Goal: Information Seeking & Learning: Learn about a topic

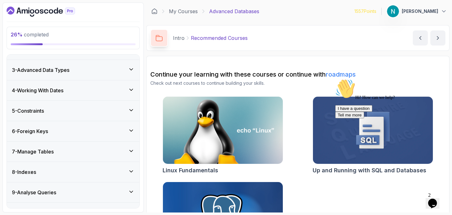
scroll to position [117, 0]
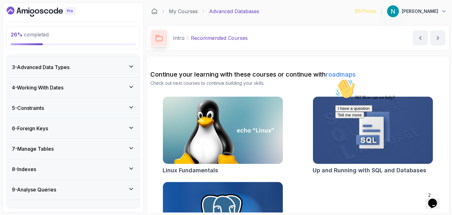
click at [81, 132] on div "6 - Foreign Keys" at bounding box center [73, 129] width 122 height 8
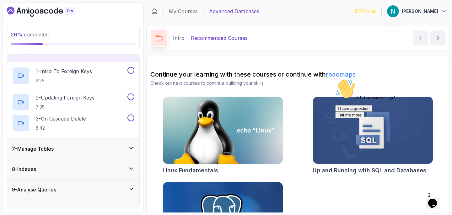
scroll to position [38, 0]
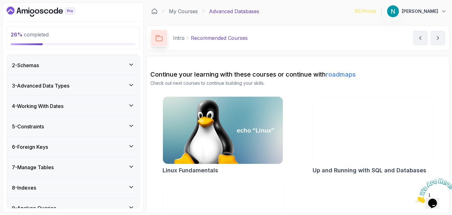
scroll to position [99, 0]
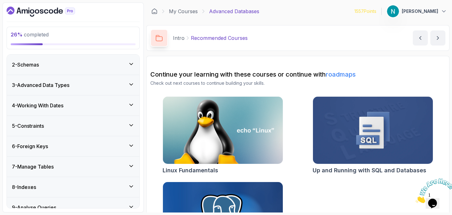
click at [64, 147] on div "6 - Foreign Keys" at bounding box center [73, 146] width 122 height 8
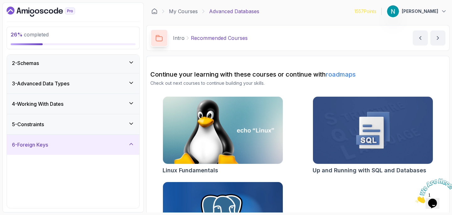
scroll to position [20, 0]
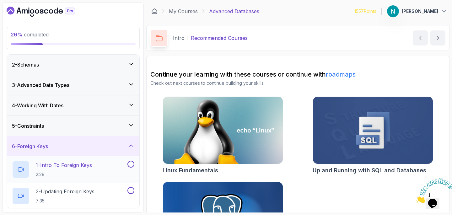
click at [68, 167] on p "1 - Intro To Foreign Keys" at bounding box center [64, 165] width 56 height 8
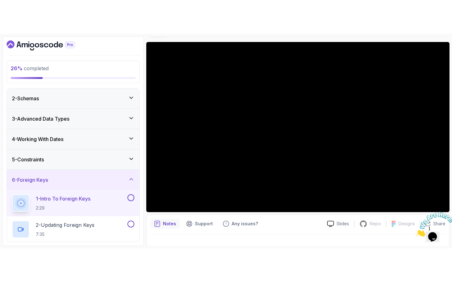
scroll to position [51, 0]
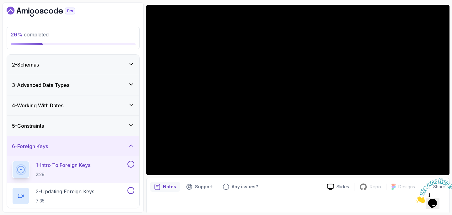
click at [415, 199] on icon "Close" at bounding box center [415, 201] width 0 height 5
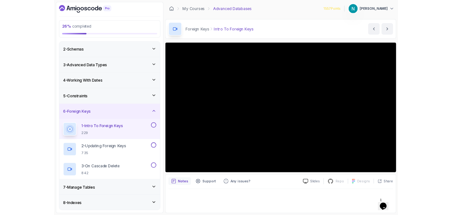
scroll to position [0, 0]
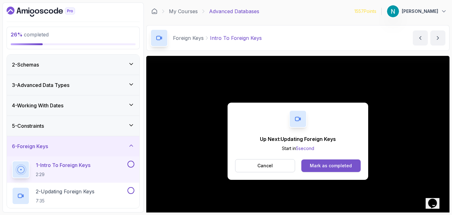
click at [331, 165] on div "Mark as completed" at bounding box center [331, 166] width 42 height 6
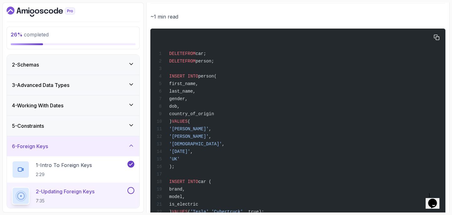
scroll to position [238, 0]
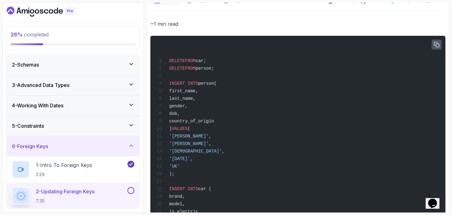
click at [436, 45] on icon "button" at bounding box center [436, 44] width 5 height 5
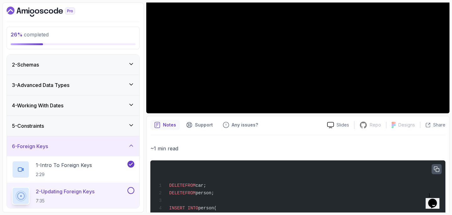
scroll to position [64, 0]
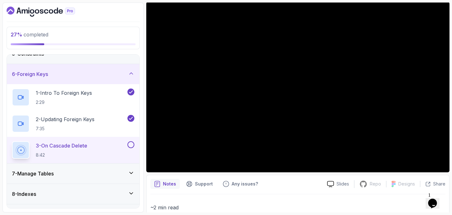
scroll to position [53, 0]
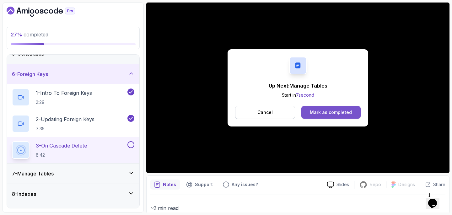
click at [317, 112] on div "Mark as completed" at bounding box center [331, 112] width 42 height 6
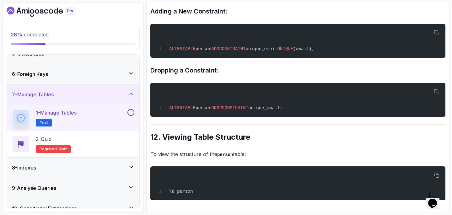
scroll to position [1318, 0]
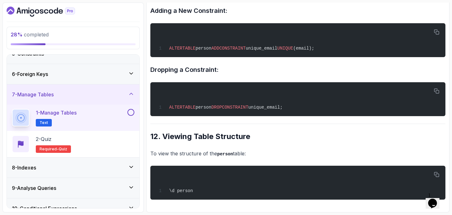
click at [130, 112] on button at bounding box center [130, 112] width 7 height 7
click at [108, 146] on div "2 - Quiz Required- quiz" at bounding box center [73, 144] width 122 height 18
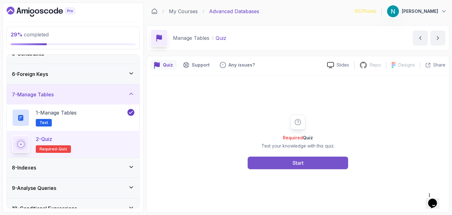
click at [261, 159] on button "Start" at bounding box center [298, 163] width 100 height 13
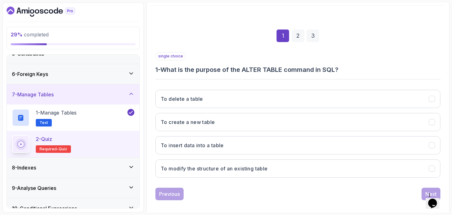
scroll to position [70, 0]
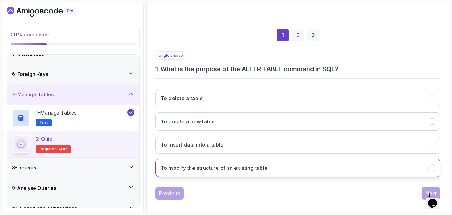
click at [237, 167] on h3 "To modify the structure of an existing table" at bounding box center [214, 168] width 107 height 8
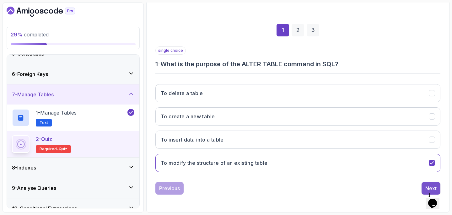
click at [425, 186] on button "Next" at bounding box center [430, 188] width 19 height 13
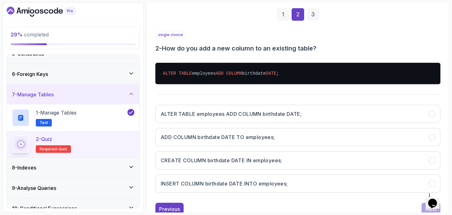
scroll to position [93, 0]
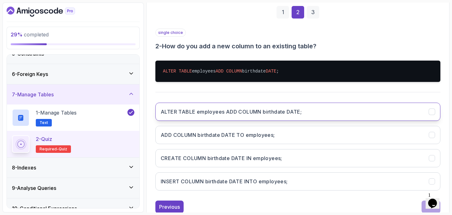
click at [224, 113] on h3 "ALTER TABLE employees ADD COLUMN birthdate DATE;" at bounding box center [231, 112] width 141 height 8
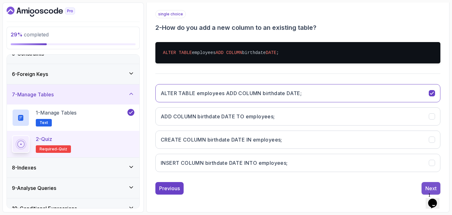
click at [422, 184] on button "Next" at bounding box center [430, 188] width 19 height 13
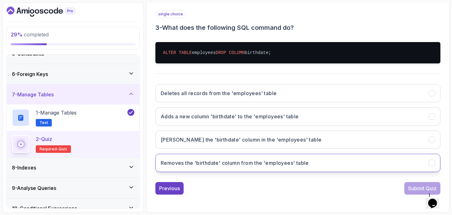
click at [242, 162] on h3 "Removes the 'birthdate' column from the 'employees' table" at bounding box center [235, 163] width 148 height 8
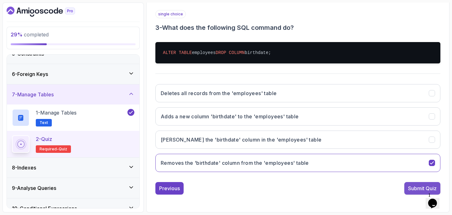
click at [418, 191] on div "Submit Quiz" at bounding box center [422, 189] width 29 height 8
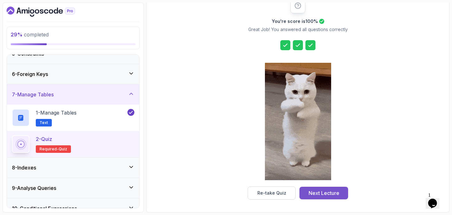
click at [318, 192] on div "Next Lecture" at bounding box center [323, 193] width 31 height 8
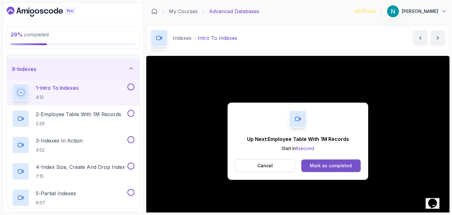
click at [319, 164] on div "Mark as completed" at bounding box center [331, 166] width 42 height 6
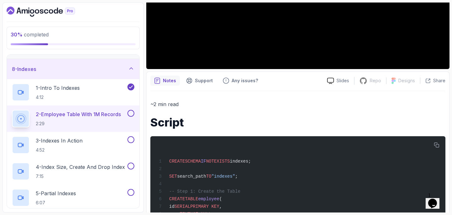
scroll to position [166, 0]
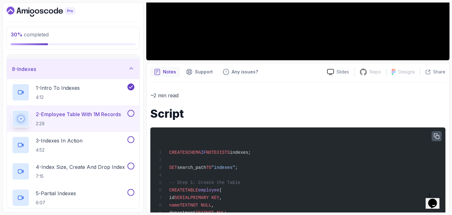
click at [438, 135] on icon "button" at bounding box center [437, 137] width 6 height 6
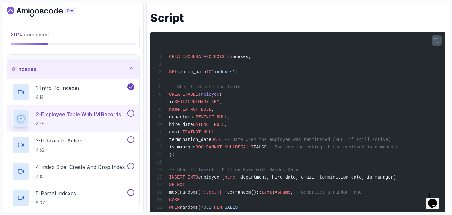
scroll to position [246, 0]
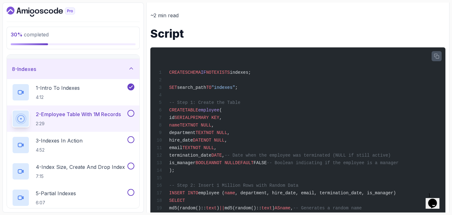
click at [437, 57] on icon "button" at bounding box center [436, 56] width 5 height 5
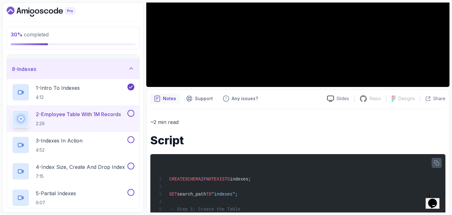
scroll to position [116, 0]
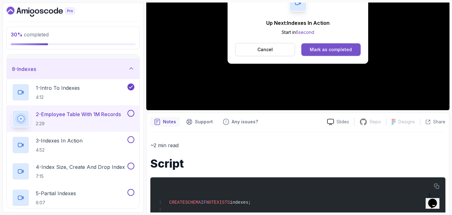
click at [333, 50] on div "Mark as completed" at bounding box center [331, 49] width 42 height 6
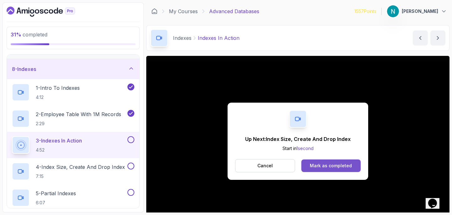
click at [319, 168] on div "Mark as completed" at bounding box center [331, 166] width 42 height 6
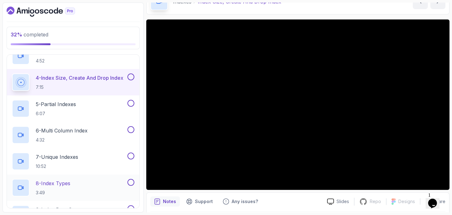
scroll to position [225, 0]
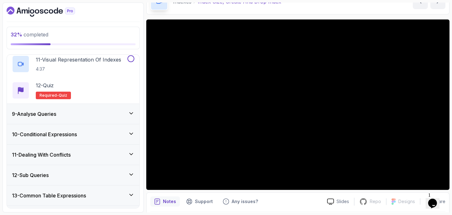
click at [79, 116] on div "9 - Analyse Queries" at bounding box center [73, 114] width 122 height 8
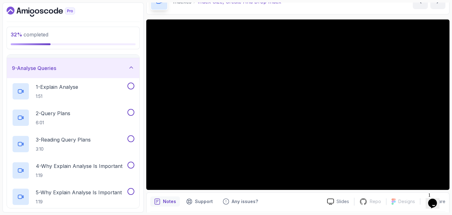
scroll to position [157, 0]
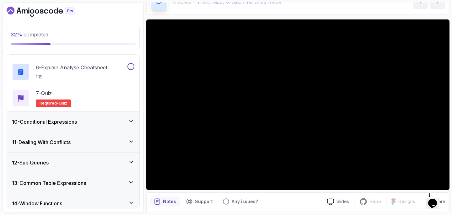
click at [82, 122] on div "10 - Conditional Expressions" at bounding box center [73, 122] width 122 height 8
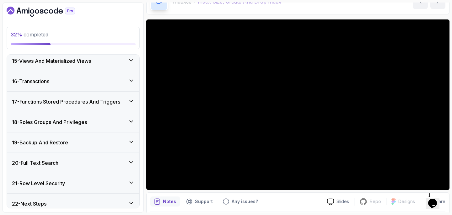
scroll to position [427, 0]
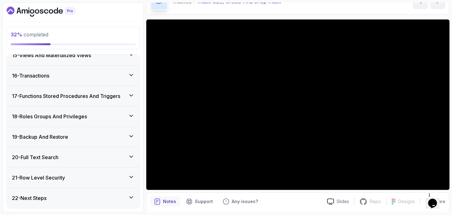
click at [97, 201] on div "22 - Next Steps" at bounding box center [73, 198] width 122 height 8
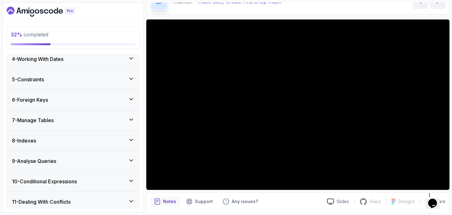
scroll to position [78, 0]
